Goal: Transaction & Acquisition: Register for event/course

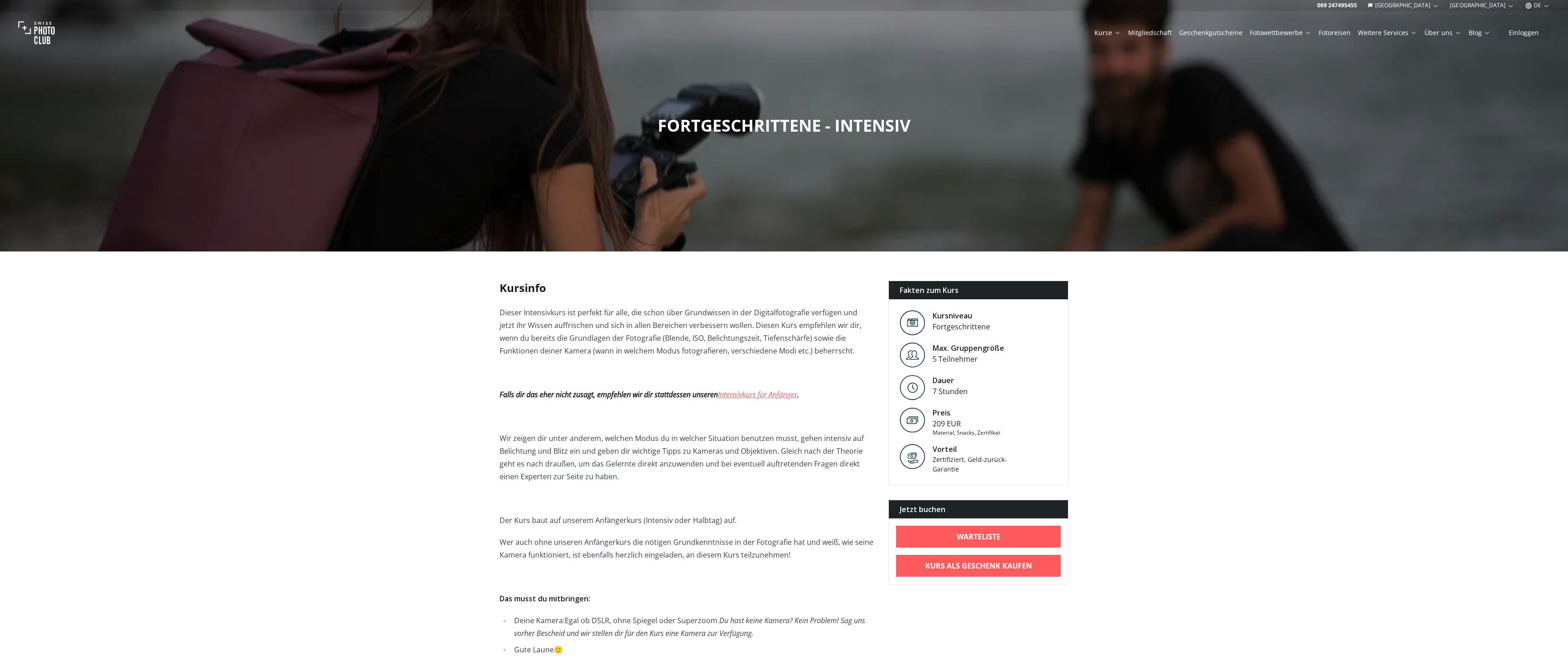
scroll to position [377, 0]
